Goal: Find specific page/section: Find specific page/section

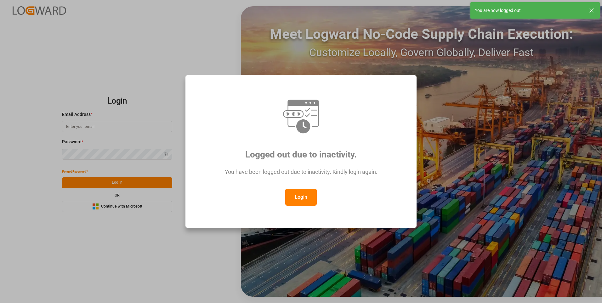
type input "[EMAIL_ADDRESS][PERSON_NAME][DOMAIN_NAME]"
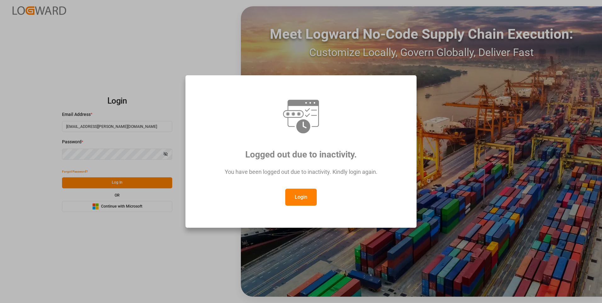
click at [296, 201] on button "Login" at bounding box center [300, 197] width 31 height 17
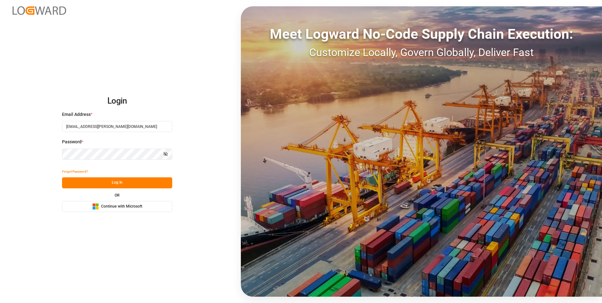
click at [137, 185] on button "Log In" at bounding box center [117, 182] width 110 height 11
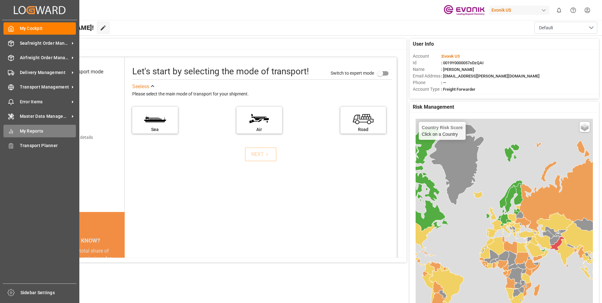
click at [17, 126] on div "My Reports My Reports" at bounding box center [39, 131] width 72 height 12
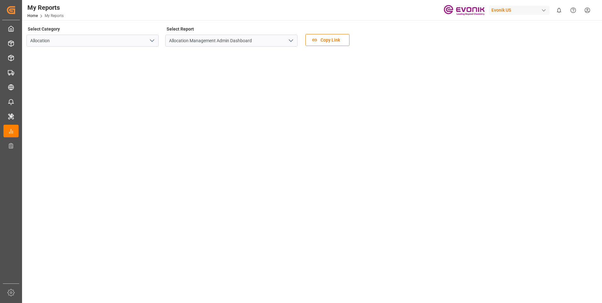
click at [150, 40] on icon "open menu" at bounding box center [152, 41] width 8 height 8
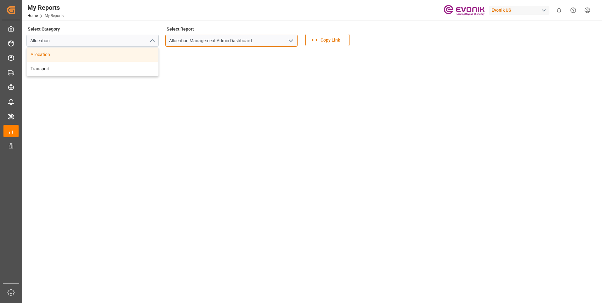
click at [208, 40] on input "Allocation Management Admin Dashboard" at bounding box center [231, 41] width 132 height 12
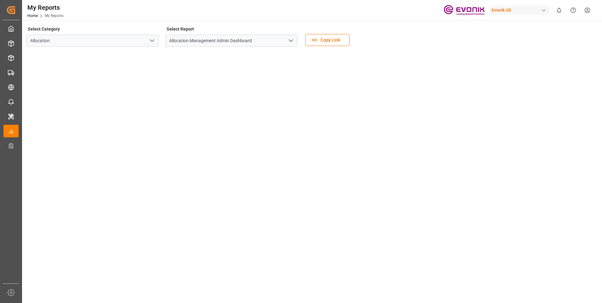
click at [290, 41] on polyline "open menu" at bounding box center [291, 41] width 4 height 2
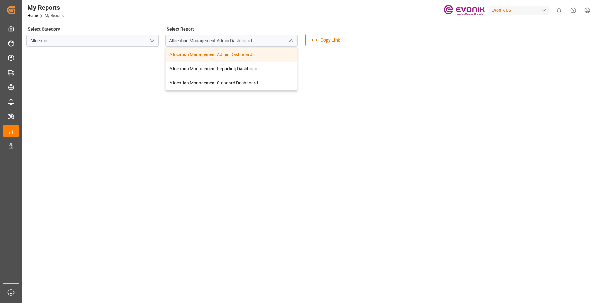
click at [385, 25] on div "Select Category Allocation Select Report Allocation Management Admin Dashboard …" at bounding box center [311, 38] width 570 height 26
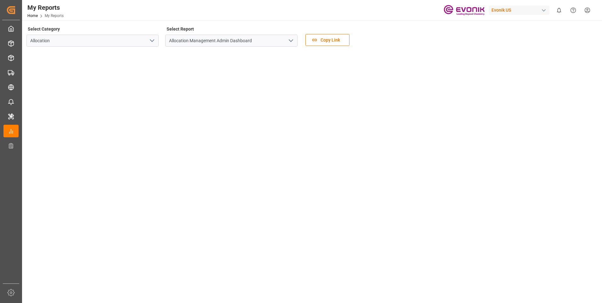
click at [150, 37] on icon "open menu" at bounding box center [152, 41] width 8 height 8
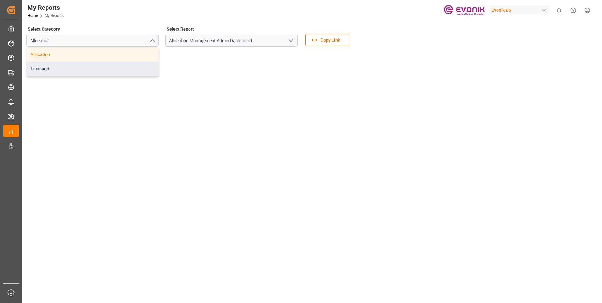
click at [47, 69] on div "Transport" at bounding box center [93, 69] width 132 height 14
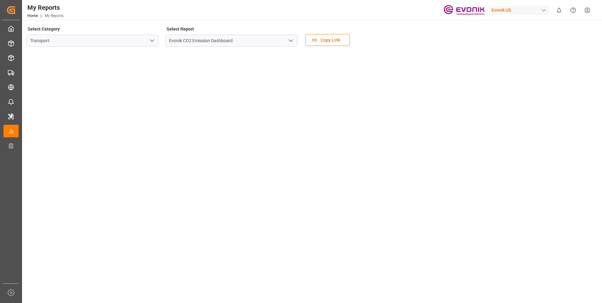
click at [291, 42] on polyline "open menu" at bounding box center [291, 41] width 4 height 2
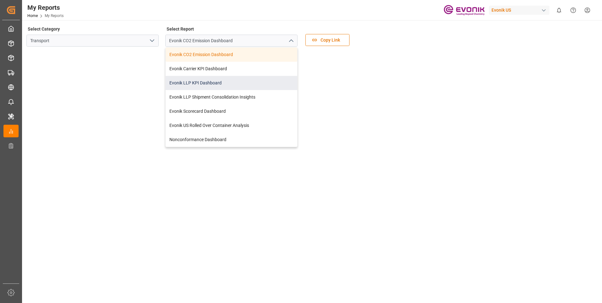
click at [207, 83] on div "Evonik LLP KPI Dashboard" at bounding box center [232, 83] width 132 height 14
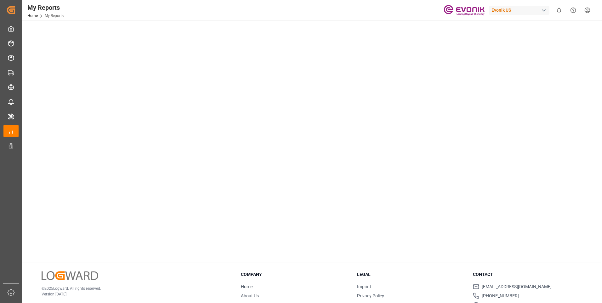
scroll to position [314, 0]
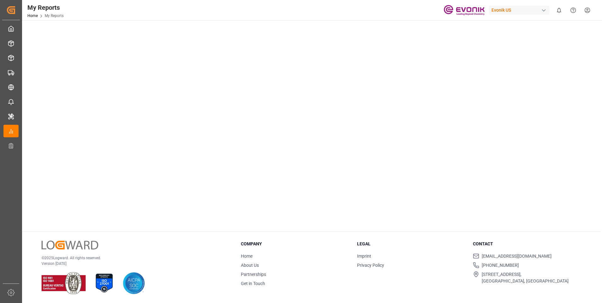
drag, startPoint x: 523, startPoint y: 120, endPoint x: 504, endPoint y: 125, distance: 19.8
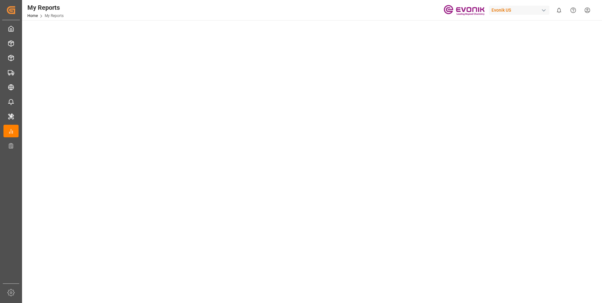
scroll to position [0, 0]
